Goal: Information Seeking & Learning: Find specific fact

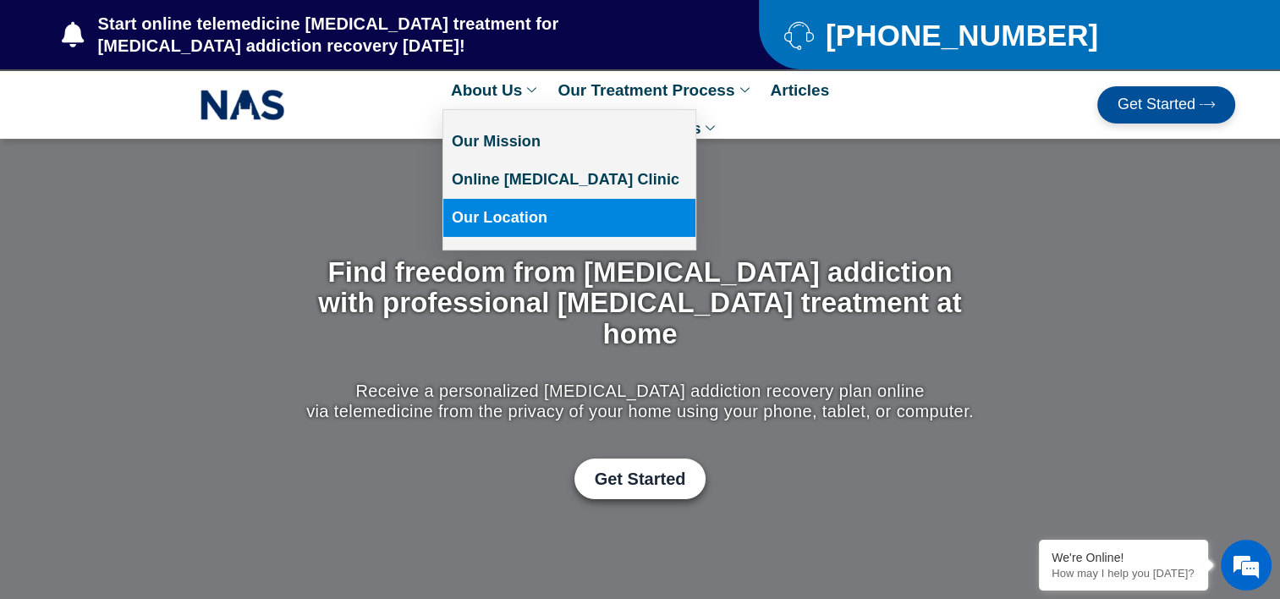
click at [541, 217] on link "Our Location" at bounding box center [569, 218] width 252 height 38
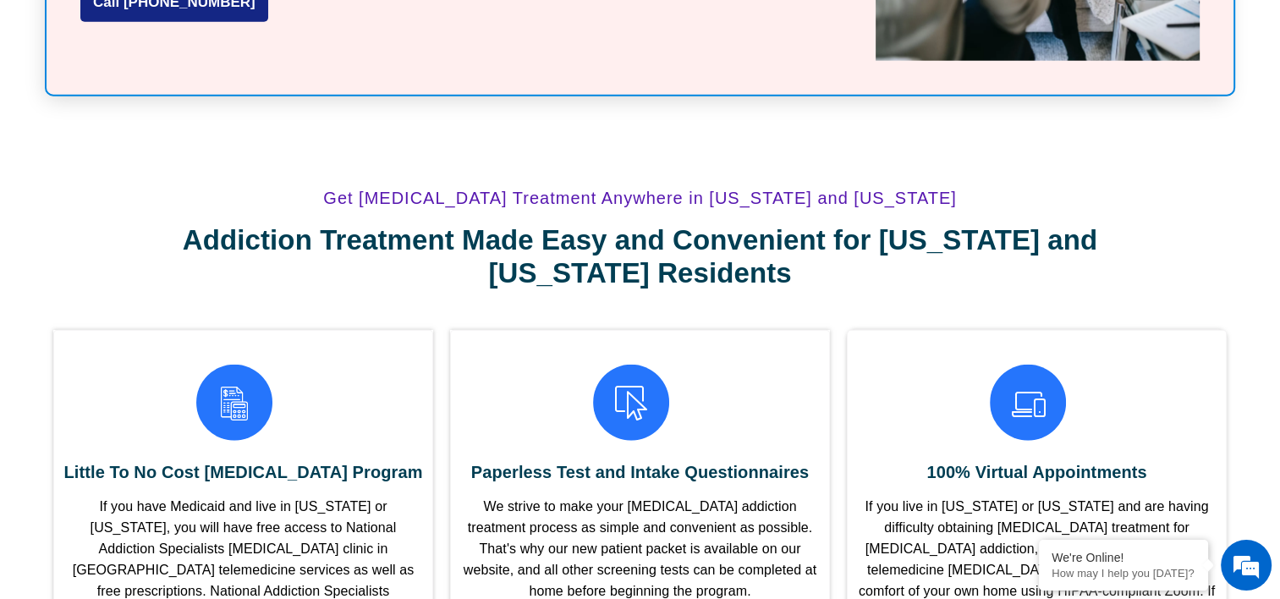
scroll to position [4314, 0]
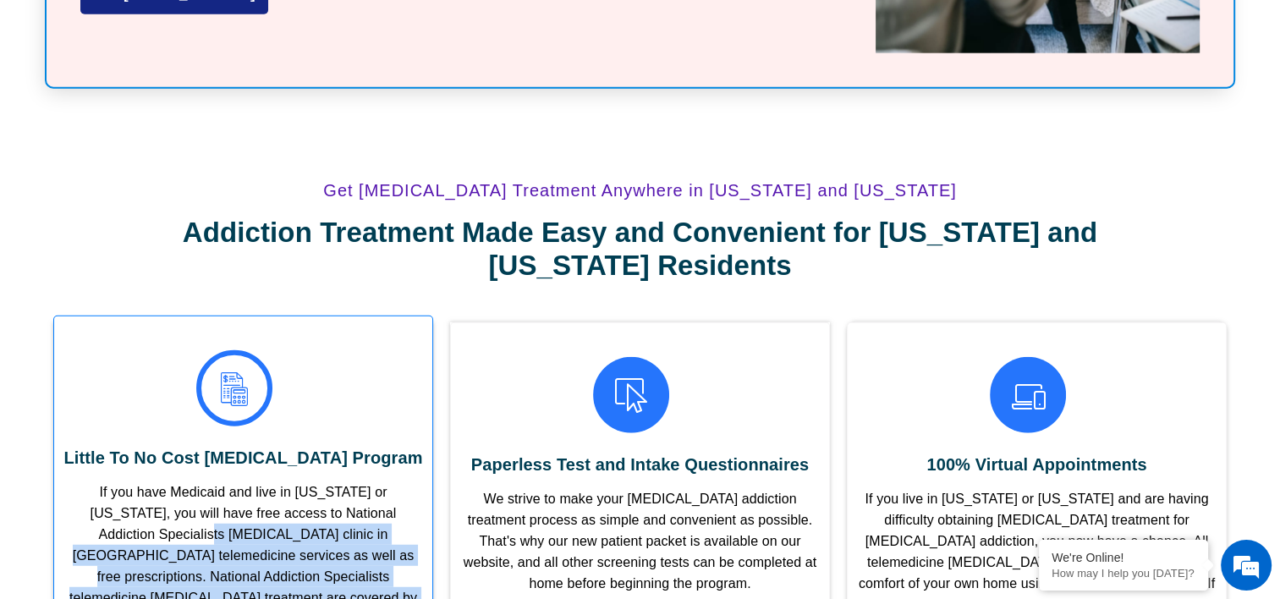
drag, startPoint x: 65, startPoint y: 356, endPoint x: 412, endPoint y: 441, distance: 357.0
click at [412, 484] on p "If you have Medicaid and live in [US_STATE] or [US_STATE], you will have free a…" at bounding box center [243, 568] width 361 height 169
copy p "[MEDICAL_DATA] clinic in [GEOGRAPHIC_DATA] telemedicine services as well as fre…"
